Goal: Find specific page/section: Find specific page/section

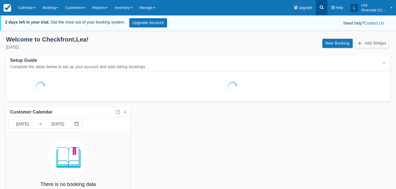
click at [321, 8] on icon at bounding box center [322, 8] width 4 height 4
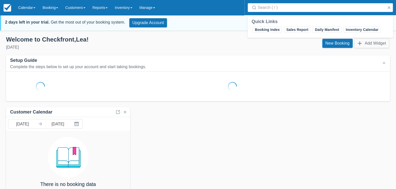
type input "a"
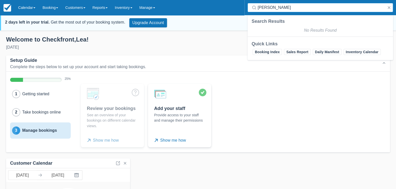
drag, startPoint x: 268, startPoint y: 8, endPoint x: 237, endPoint y: 5, distance: 31.2
click at [258, 5] on input "[PERSON_NAME]" at bounding box center [321, 7] width 127 height 9
click at [298, 4] on input "[PERSON_NAME]" at bounding box center [321, 7] width 127 height 9
type input "[PERSON_NAME]"
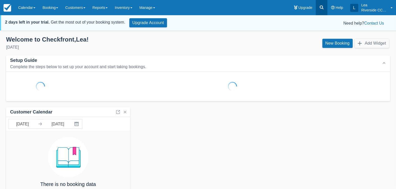
click at [320, 7] on icon at bounding box center [321, 7] width 5 height 5
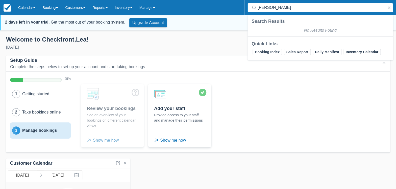
drag, startPoint x: 269, startPoint y: 8, endPoint x: 257, endPoint y: 8, distance: 12.1
click at [258, 8] on input "[PERSON_NAME]" at bounding box center [321, 7] width 127 height 9
type input "[PERSON_NAME]"
click at [284, 6] on input "[PERSON_NAME]" at bounding box center [321, 7] width 127 height 9
